Goal: Task Accomplishment & Management: Manage account settings

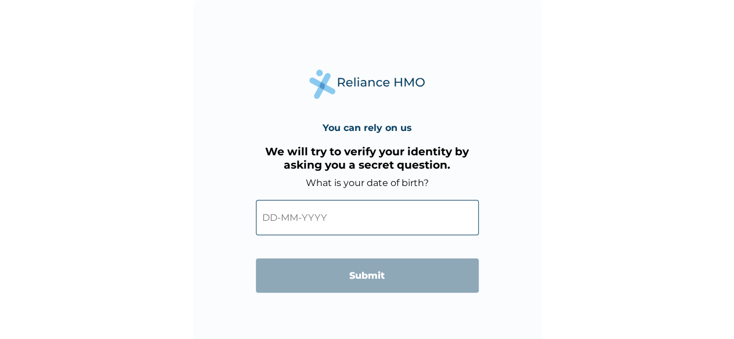
scroll to position [8, 0]
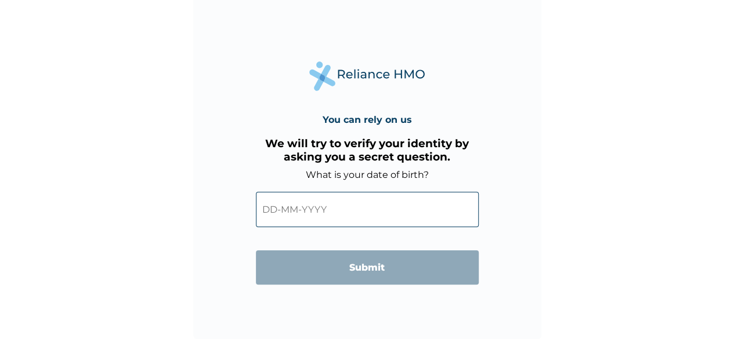
click at [287, 209] on input "text" at bounding box center [367, 209] width 223 height 35
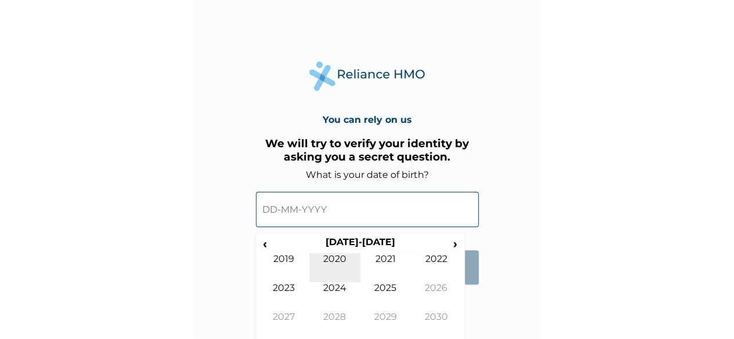
scroll to position [12, 0]
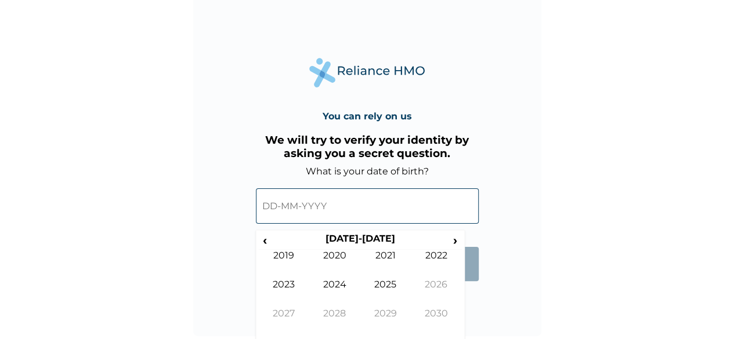
click at [267, 208] on input "text" at bounding box center [367, 205] width 223 height 35
click at [344, 204] on input "text" at bounding box center [367, 205] width 223 height 35
click at [260, 239] on span "‹" at bounding box center [265, 240] width 12 height 14
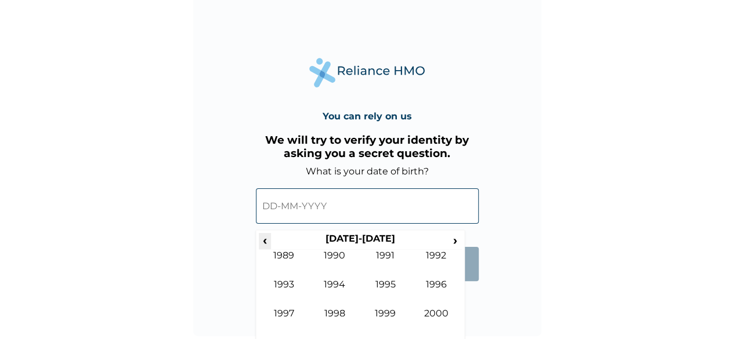
click at [260, 239] on span "‹" at bounding box center [265, 240] width 12 height 14
click at [288, 263] on td "1979" at bounding box center [284, 264] width 51 height 29
click at [465, 314] on div "You can rely on us We will try to verify your identity by asking you a secret q…" at bounding box center [367, 162] width 348 height 348
click at [278, 210] on input "text" at bounding box center [367, 205] width 223 height 35
click at [270, 205] on input "text" at bounding box center [367, 205] width 223 height 35
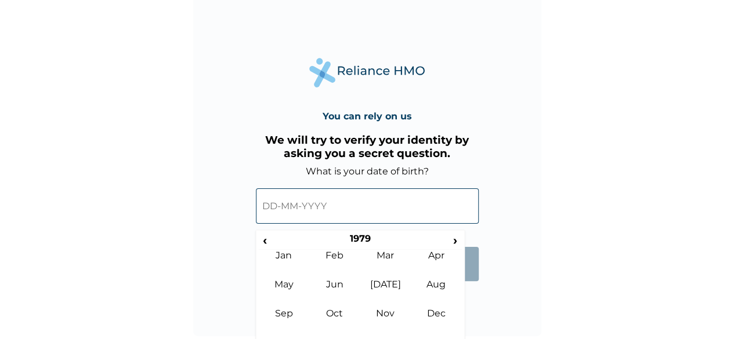
click at [270, 205] on input "text" at bounding box center [367, 205] width 223 height 35
click at [292, 316] on td "Sep" at bounding box center [284, 322] width 51 height 29
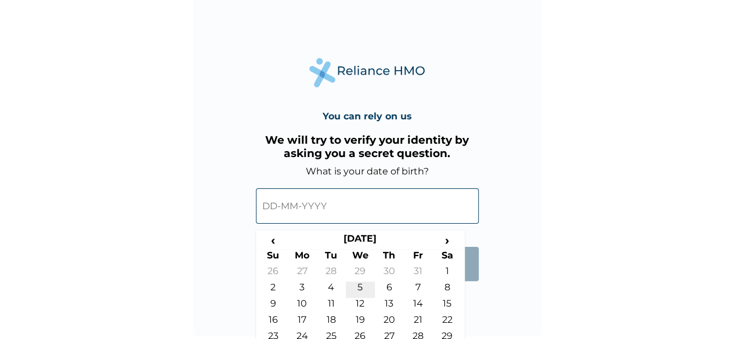
click at [357, 286] on td "5" at bounding box center [360, 290] width 29 height 16
type input "05-09-1979"
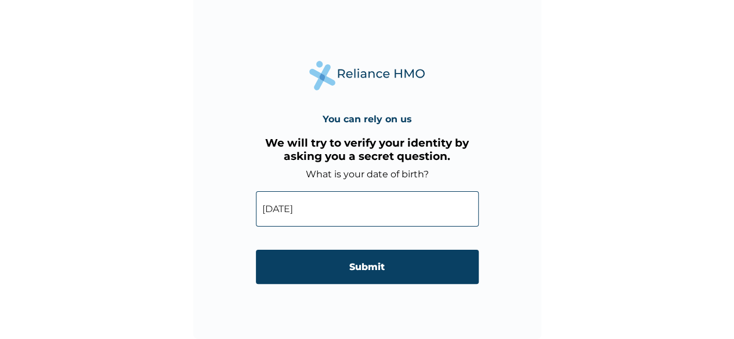
scroll to position [8, 0]
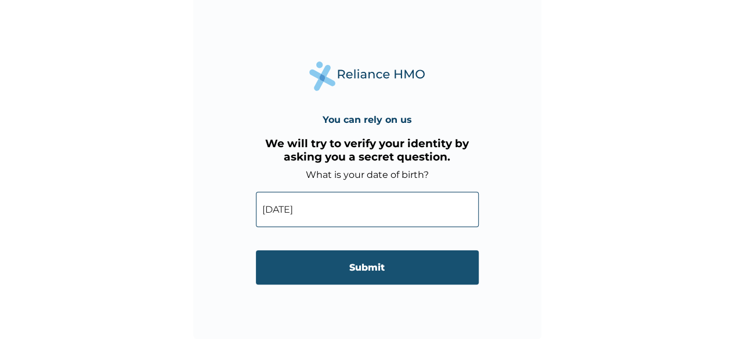
click at [361, 270] on input "Submit" at bounding box center [367, 268] width 223 height 34
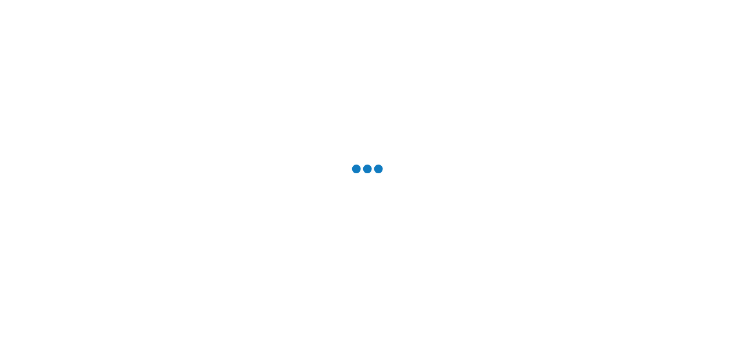
scroll to position [0, 0]
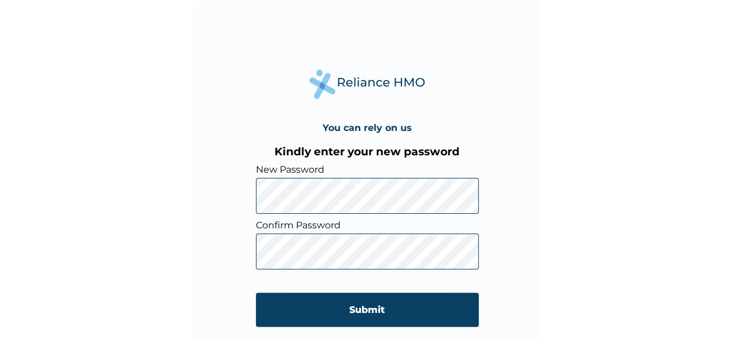
scroll to position [8, 0]
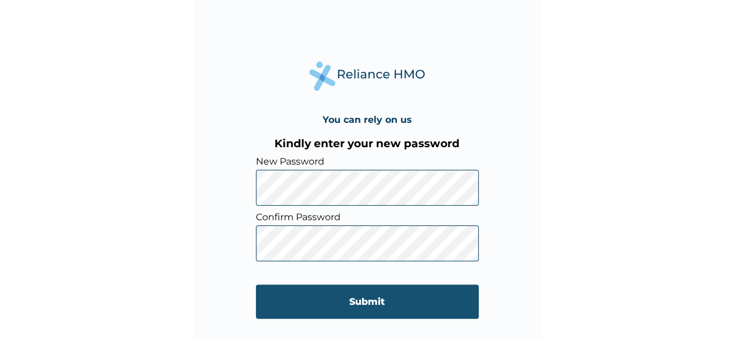
click at [382, 301] on input "Submit" at bounding box center [367, 302] width 223 height 34
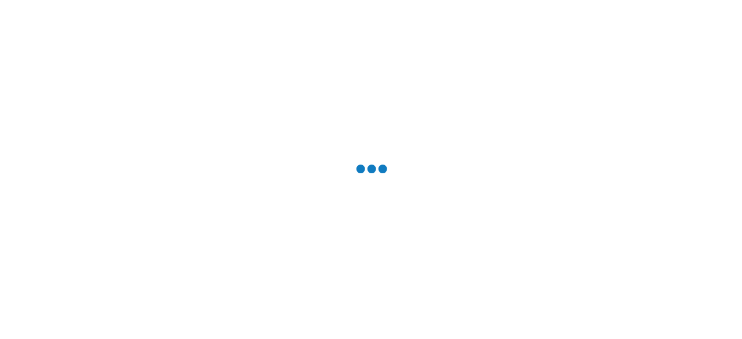
scroll to position [0, 0]
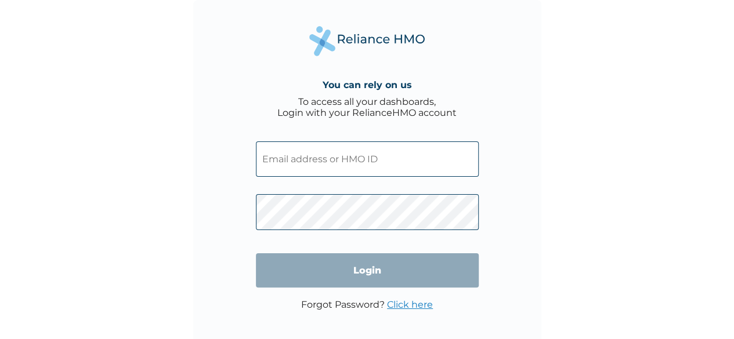
click at [336, 158] on input "text" at bounding box center [367, 158] width 223 height 35
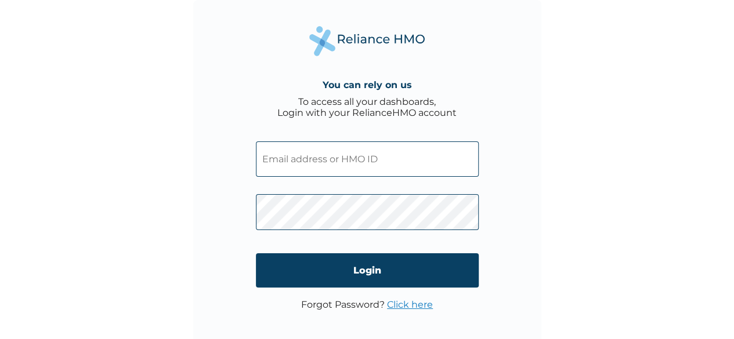
click at [569, 180] on div "You can rely on us To access all your dashboards, Login with your RelianceHMO a…" at bounding box center [367, 169] width 734 height 339
click at [376, 159] on input "text" at bounding box center [367, 158] width 223 height 35
type input "[EMAIL_ADDRESS][DOMAIN_NAME]"
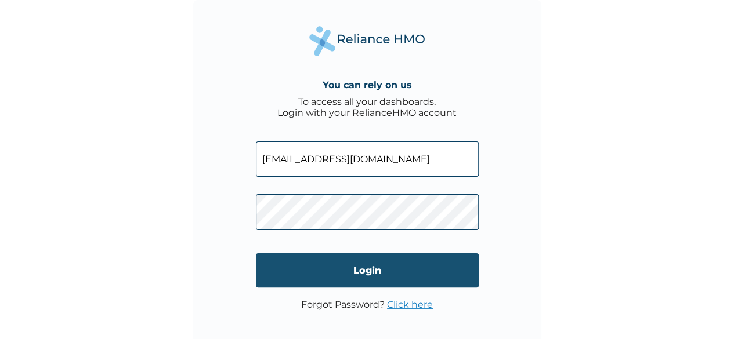
click at [361, 275] on input "Login" at bounding box center [367, 270] width 223 height 34
